Goal: Task Accomplishment & Management: Manage account settings

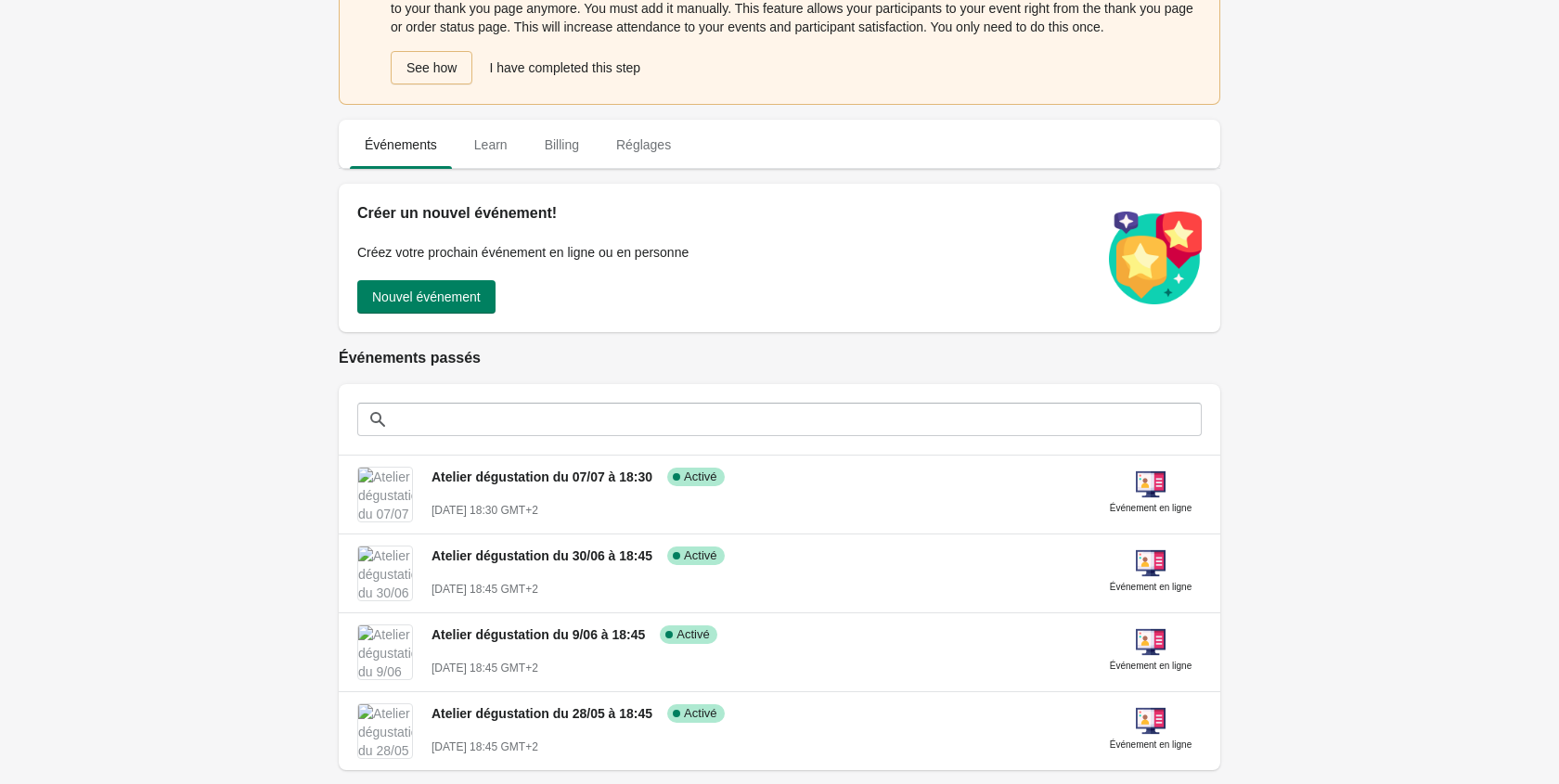
scroll to position [75, 0]
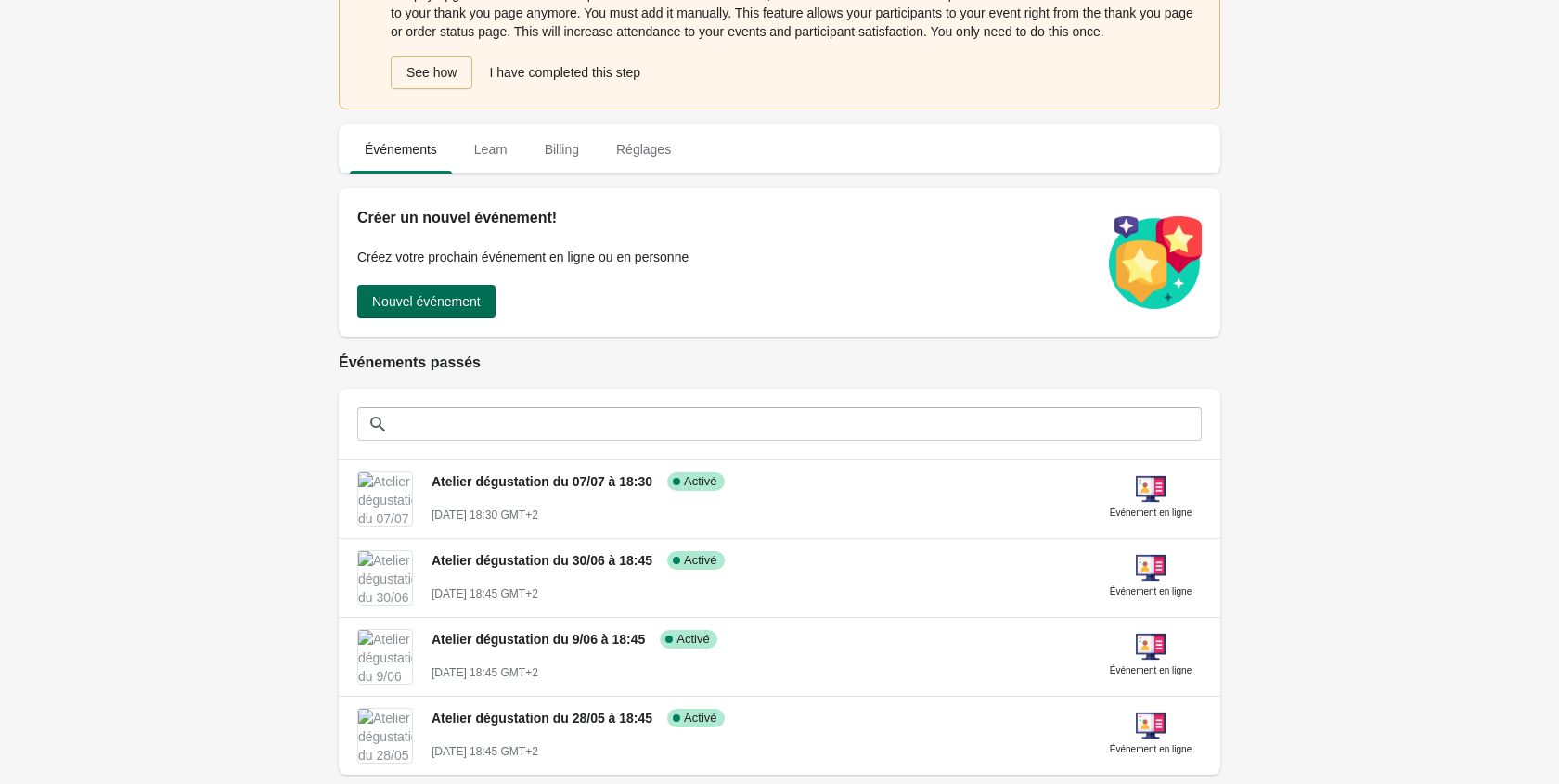
click at [418, 318] on button "Nouvel événement" at bounding box center [426, 301] width 138 height 33
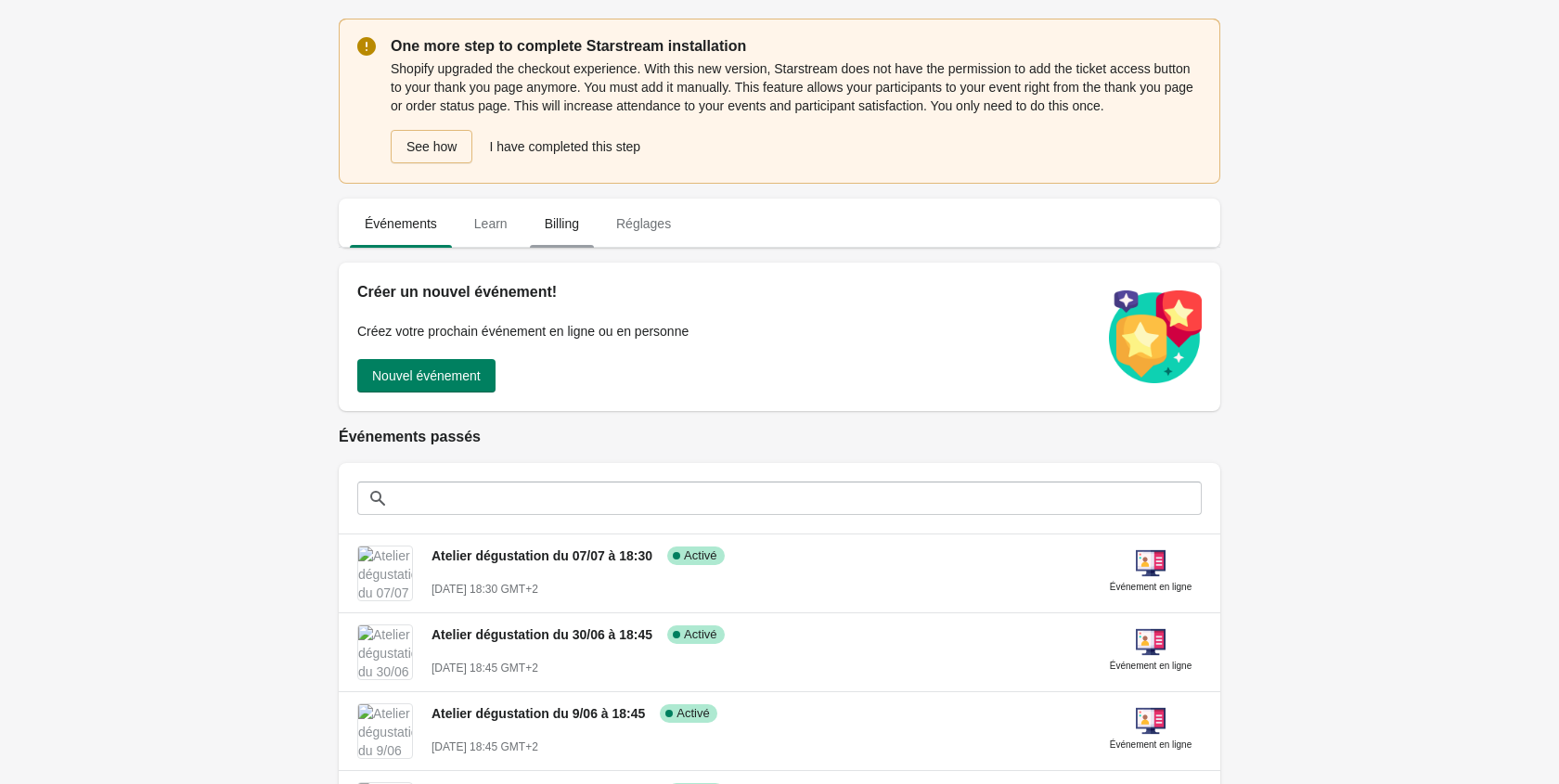
click at [557, 240] on span "Billing" at bounding box center [562, 223] width 64 height 33
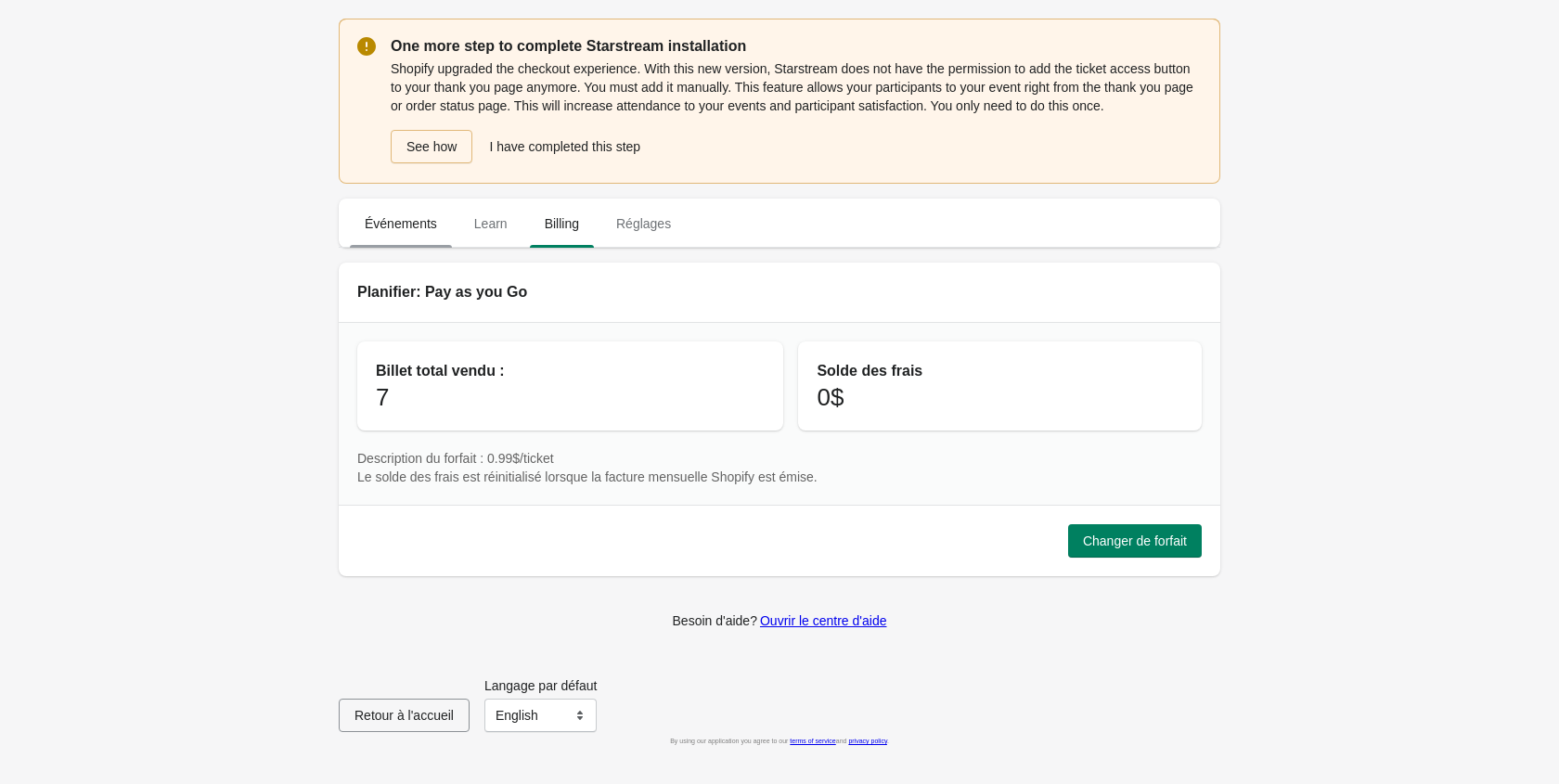
click at [404, 240] on span "Événements" at bounding box center [401, 223] width 102 height 33
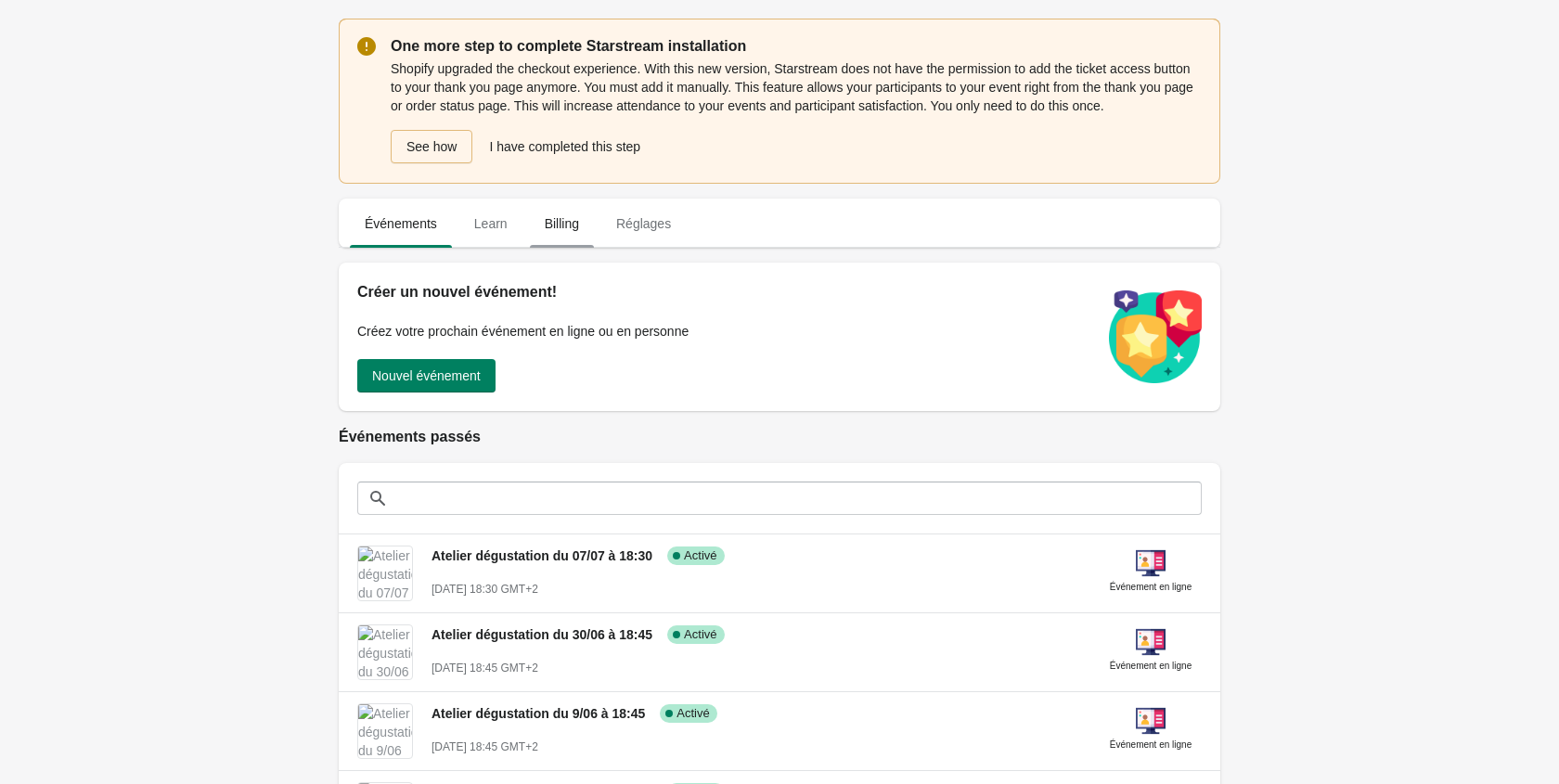
click at [570, 240] on span "Billing" at bounding box center [562, 223] width 64 height 33
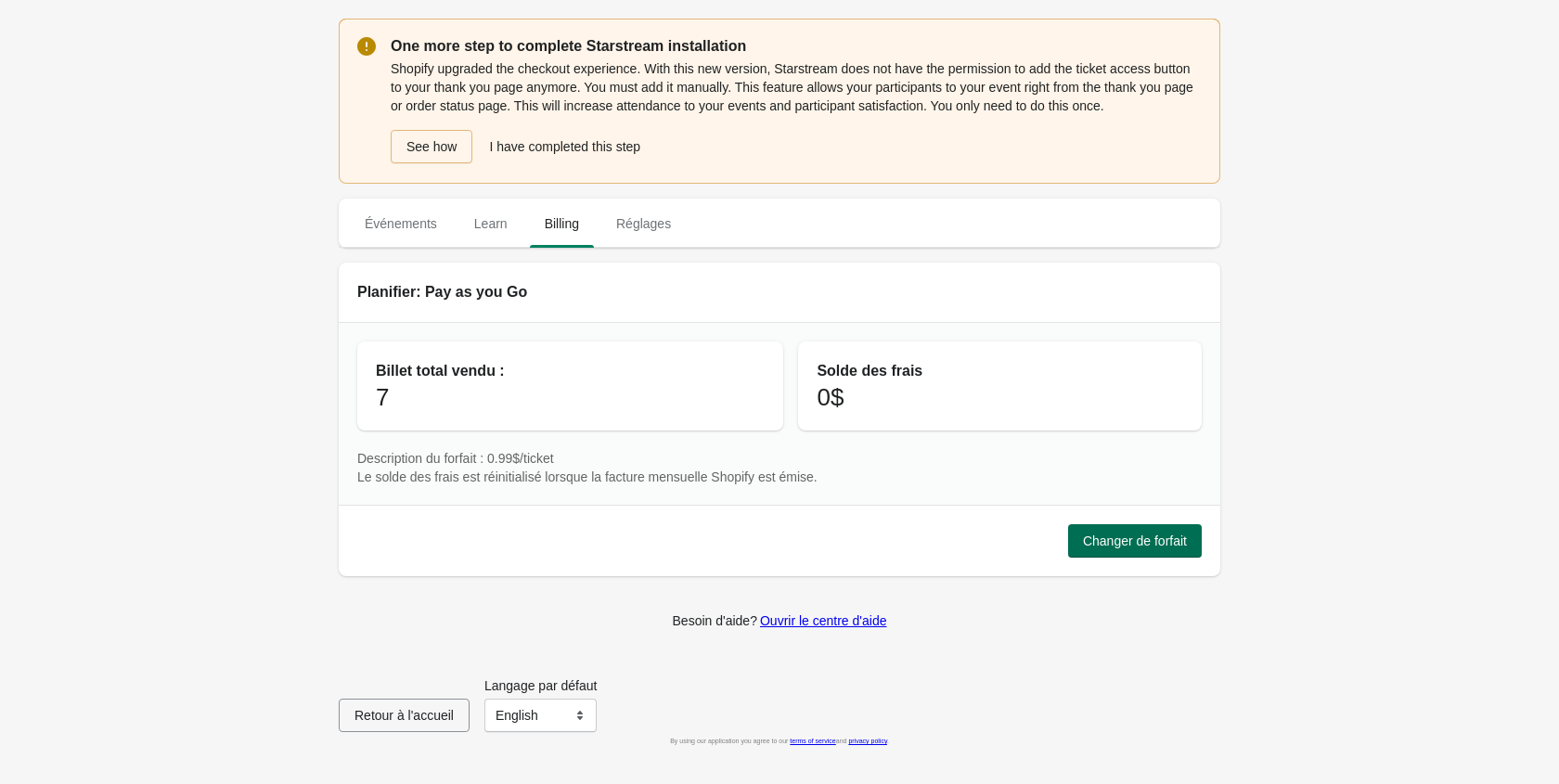
click at [1107, 557] on button "Changer de forfait" at bounding box center [1135, 540] width 133 height 33
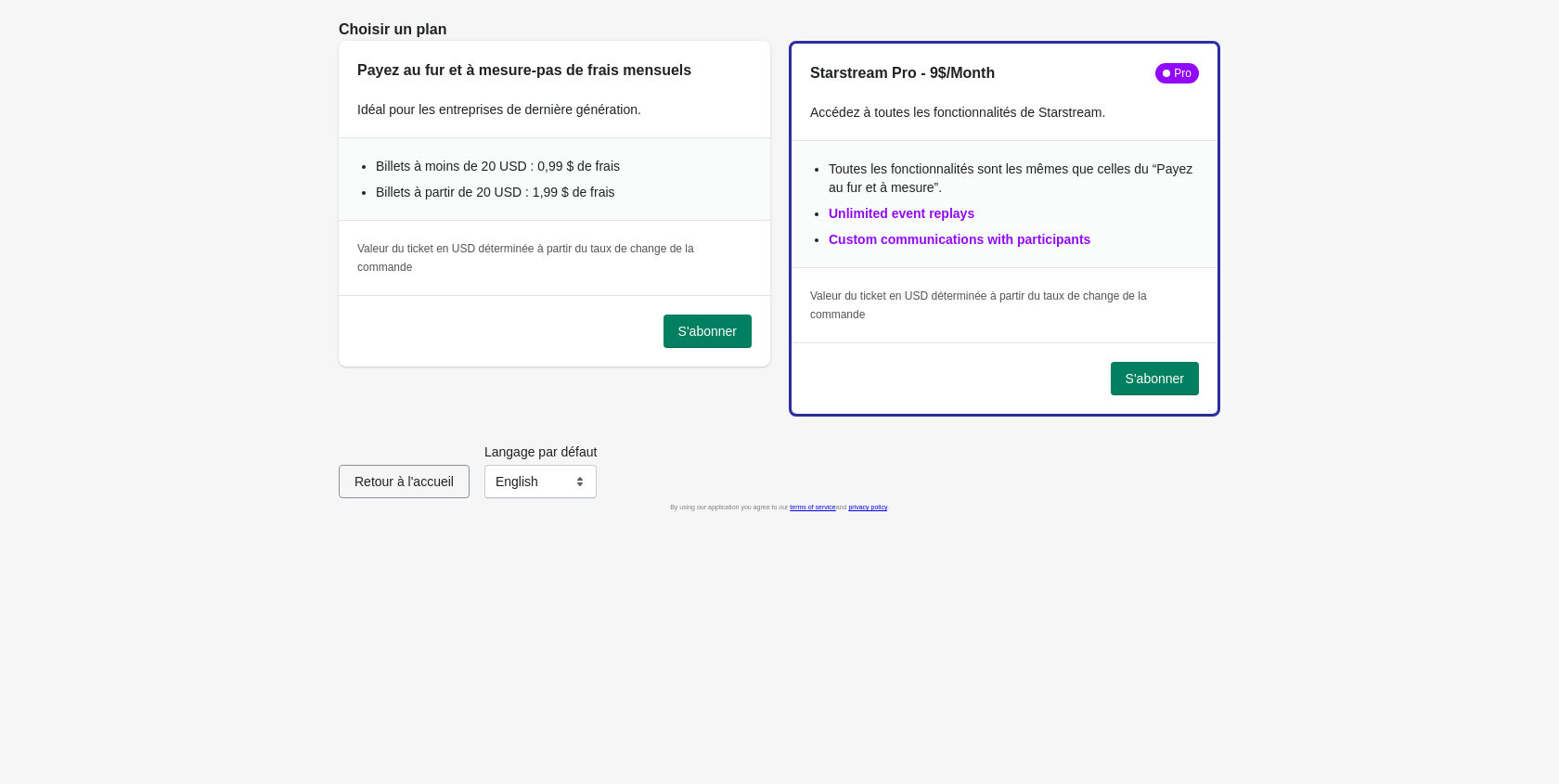
click at [380, 478] on span "Retour à l'accueil" at bounding box center [403, 482] width 99 height 15
